Goal: Check status: Check status

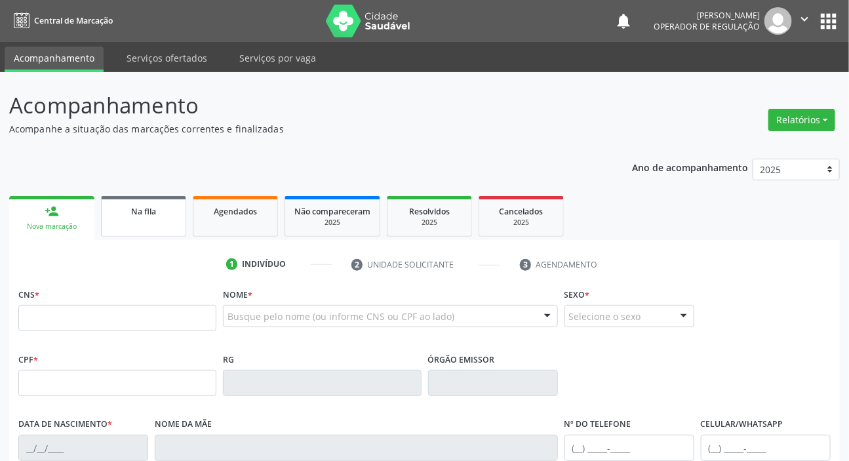
click at [119, 210] on div "Na fila" at bounding box center [144, 211] width 66 height 14
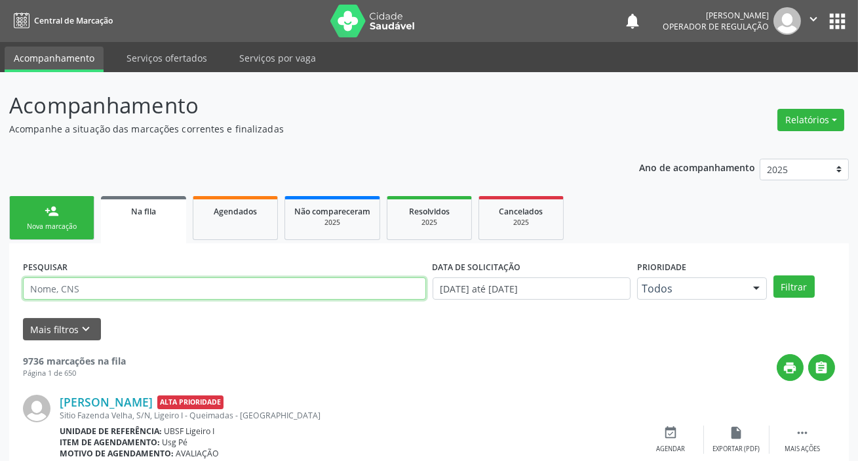
click at [147, 292] on input "text" at bounding box center [224, 288] width 403 height 22
paste input "703 6070 8554 9436"
type input "703 6070 8554 9436"
click at [765, 275] on button "Filtrar" at bounding box center [785, 286] width 41 height 22
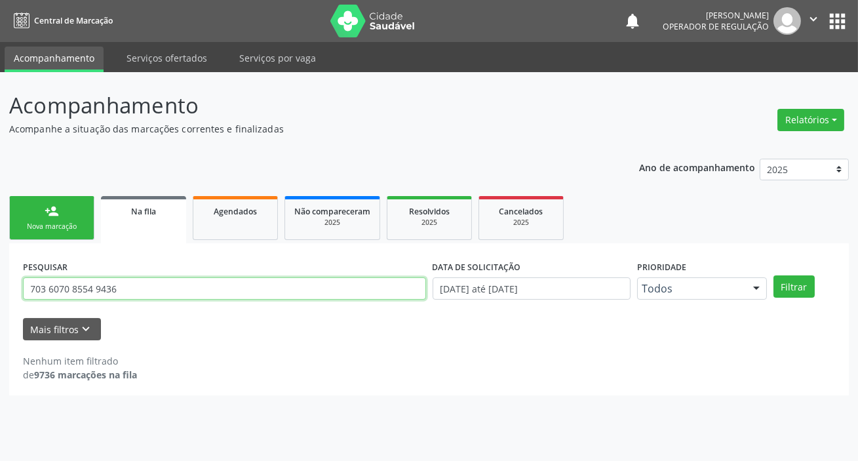
click at [166, 279] on input "703 6070 8554 9436" at bounding box center [224, 288] width 403 height 22
click at [773, 275] on button "Filtrar" at bounding box center [793, 286] width 41 height 22
click at [166, 282] on input "703 6070 8554 9436" at bounding box center [224, 288] width 403 height 22
click at [773, 275] on button "Filtrar" at bounding box center [793, 286] width 41 height 22
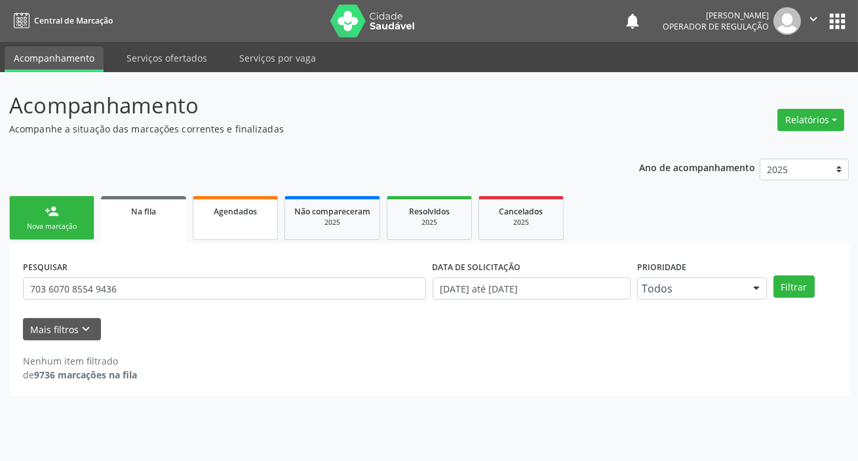
click at [241, 220] on link "Agendados" at bounding box center [235, 218] width 85 height 44
select select "8"
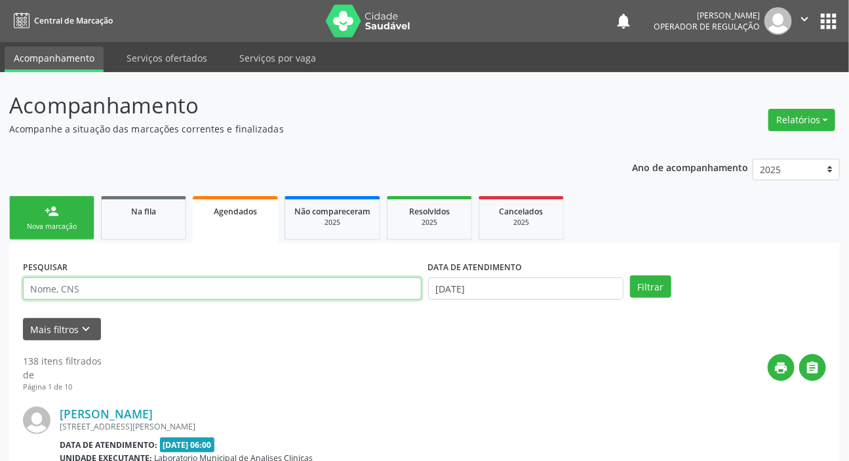
click at [218, 296] on input "text" at bounding box center [222, 288] width 398 height 22
paste input "703 6070 8554 9436"
type input "703 6070 8554 9436"
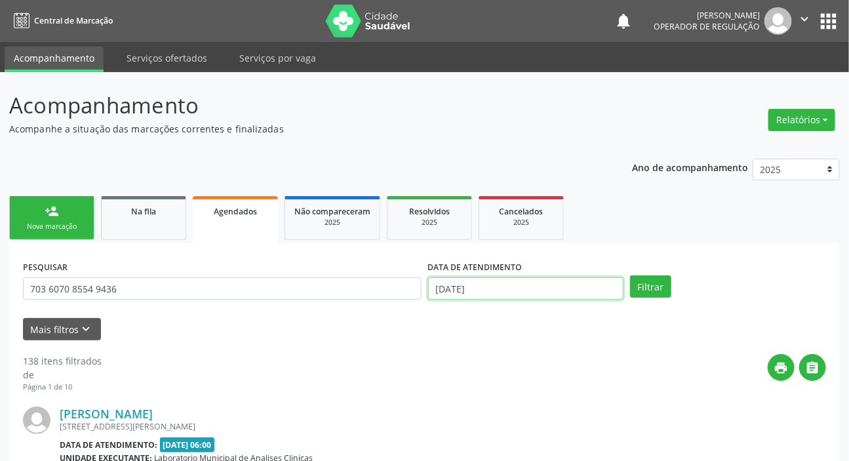
click at [466, 296] on input "[DATE]" at bounding box center [526, 288] width 196 height 22
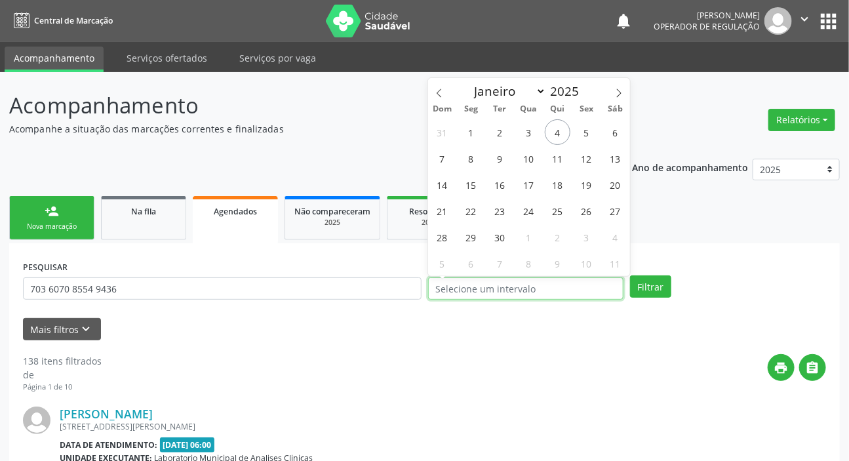
click at [630, 275] on button "Filtrar" at bounding box center [650, 286] width 41 height 22
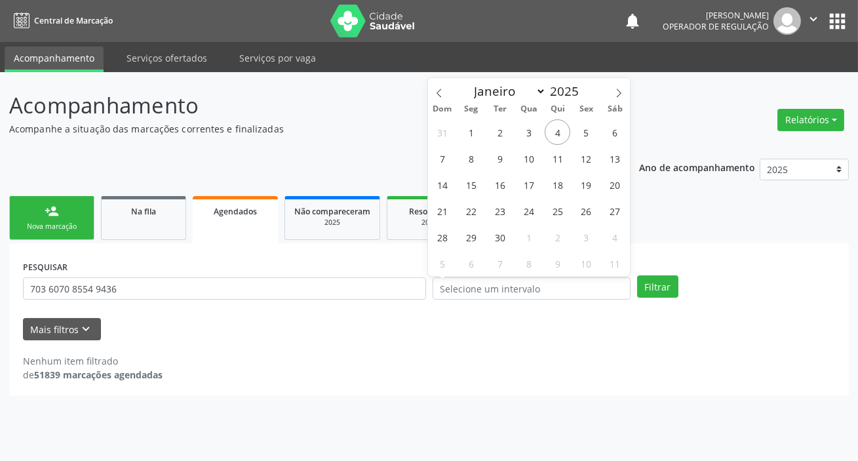
drag, startPoint x: 90, startPoint y: 406, endPoint x: 103, endPoint y: 396, distance: 16.4
click at [91, 405] on div "Acompanhamento Acompanhe a situação das marcações correntes e finalizadas Relat…" at bounding box center [429, 266] width 858 height 389
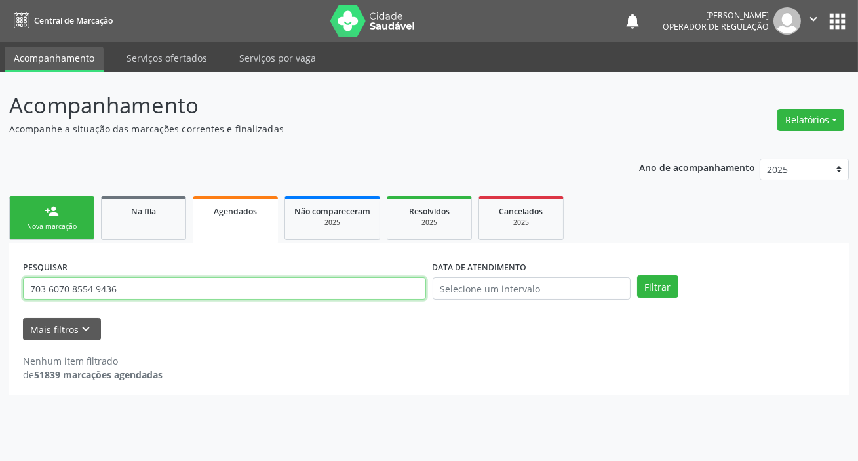
click at [151, 288] on input "703 6070 8554 9436" at bounding box center [224, 288] width 403 height 22
click at [214, 286] on input "703 6070 8554 9436" at bounding box center [224, 288] width 403 height 22
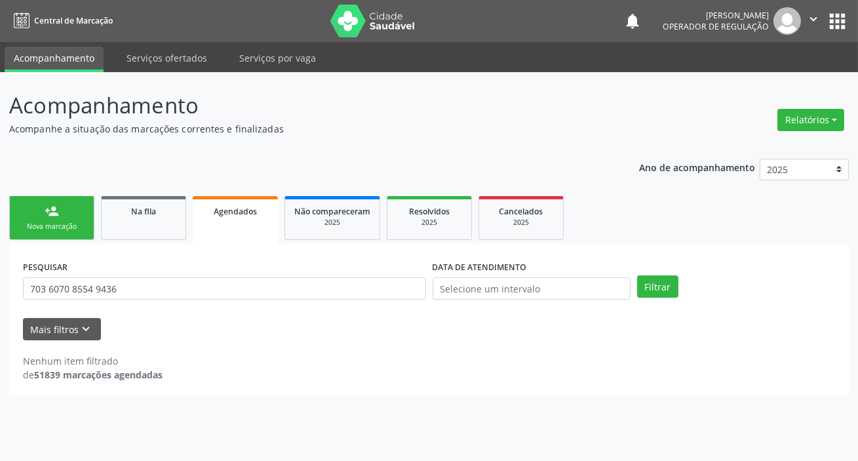
click at [216, 257] on div "PESQUISAR 703 6070 8554 9436" at bounding box center [225, 282] width 410 height 51
